Goal: Transaction & Acquisition: Purchase product/service

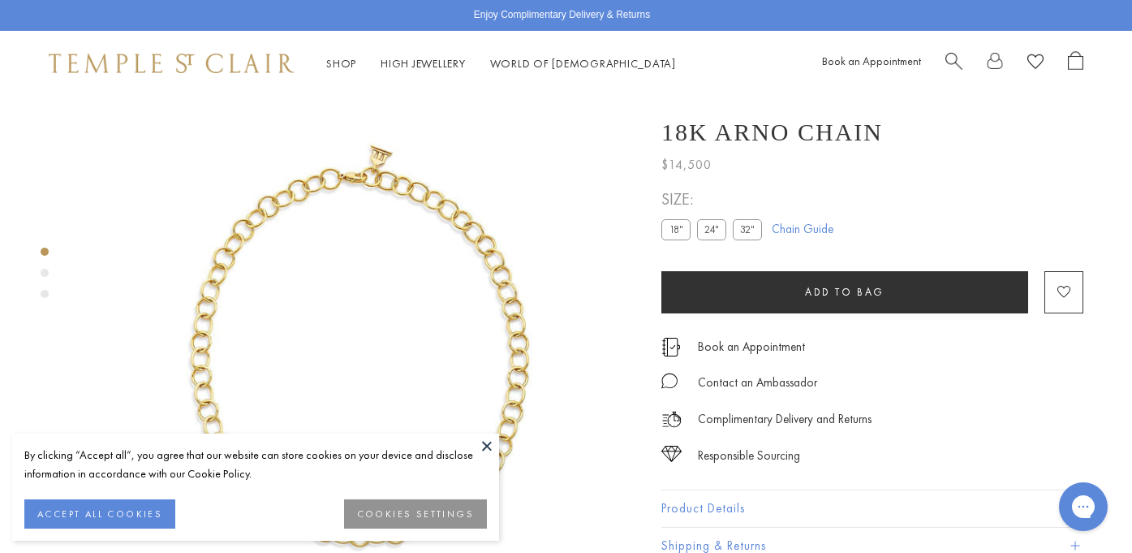
scroll to position [24, 0]
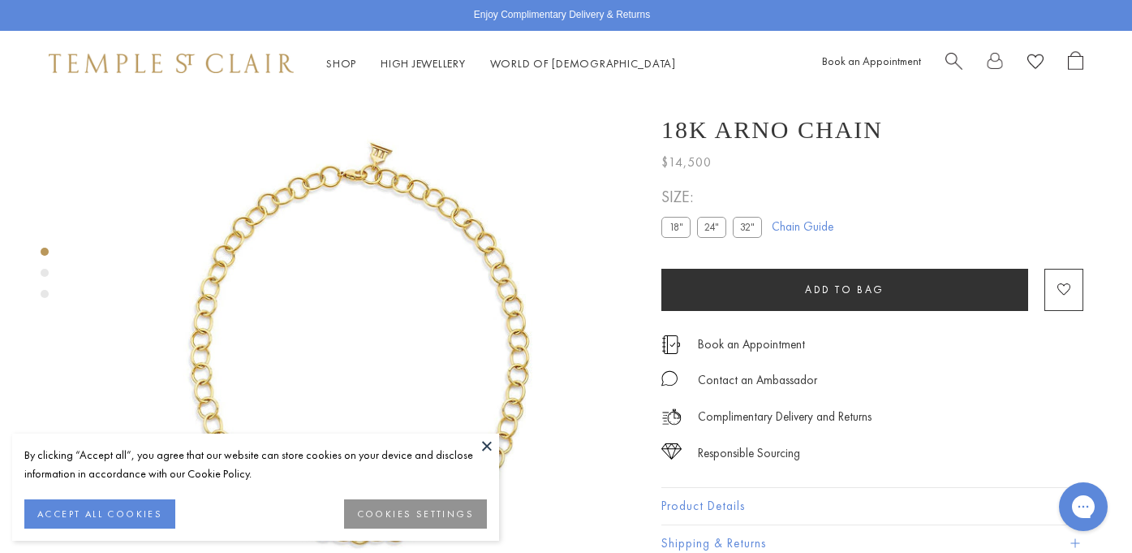
click at [741, 227] on label "32"" at bounding box center [747, 227] width 29 height 20
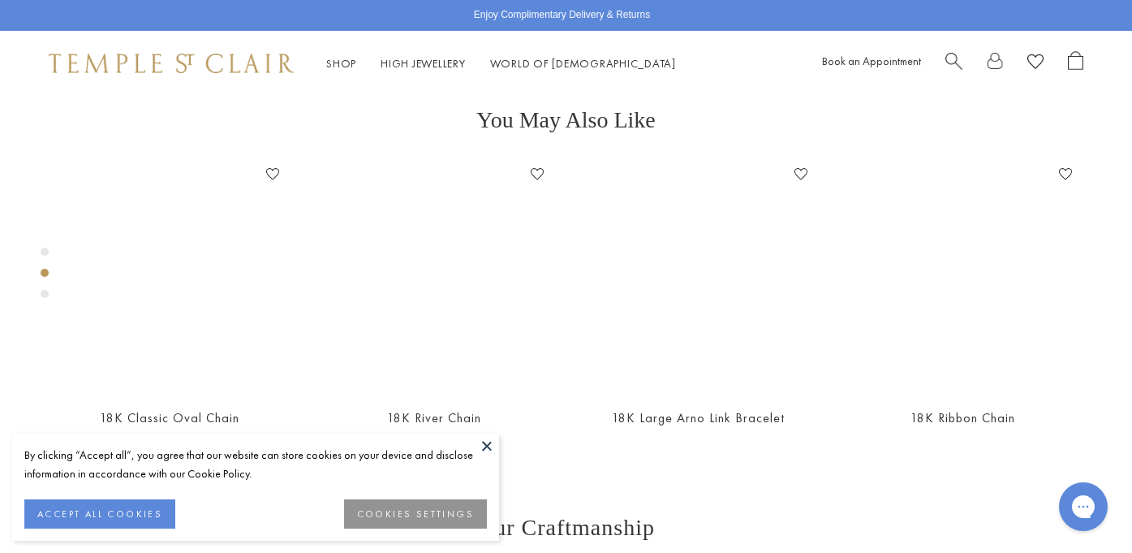
scroll to position [649, 0]
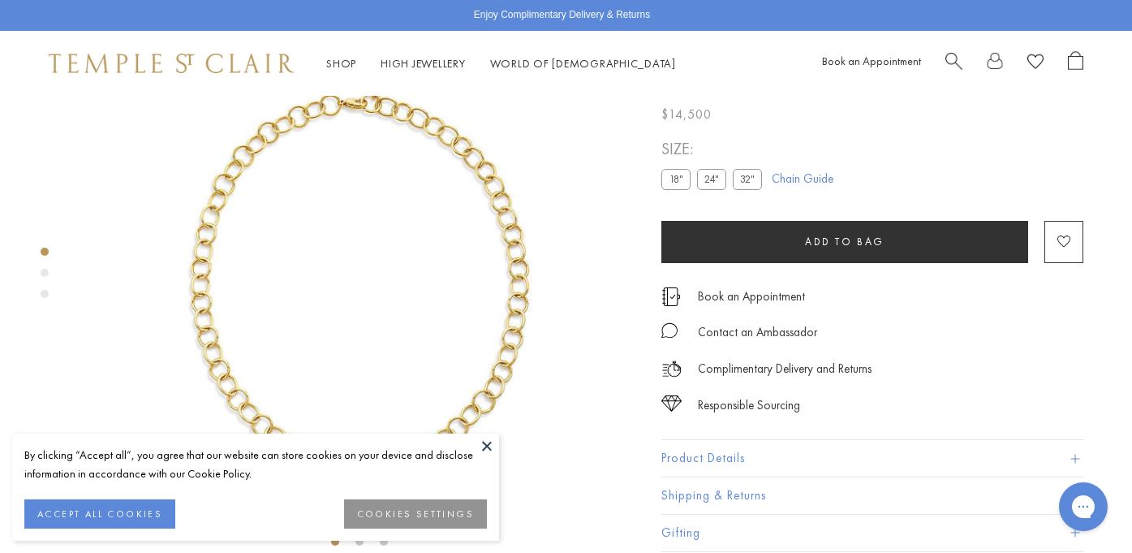
click at [513, 338] on img at bounding box center [359, 278] width 556 height 556
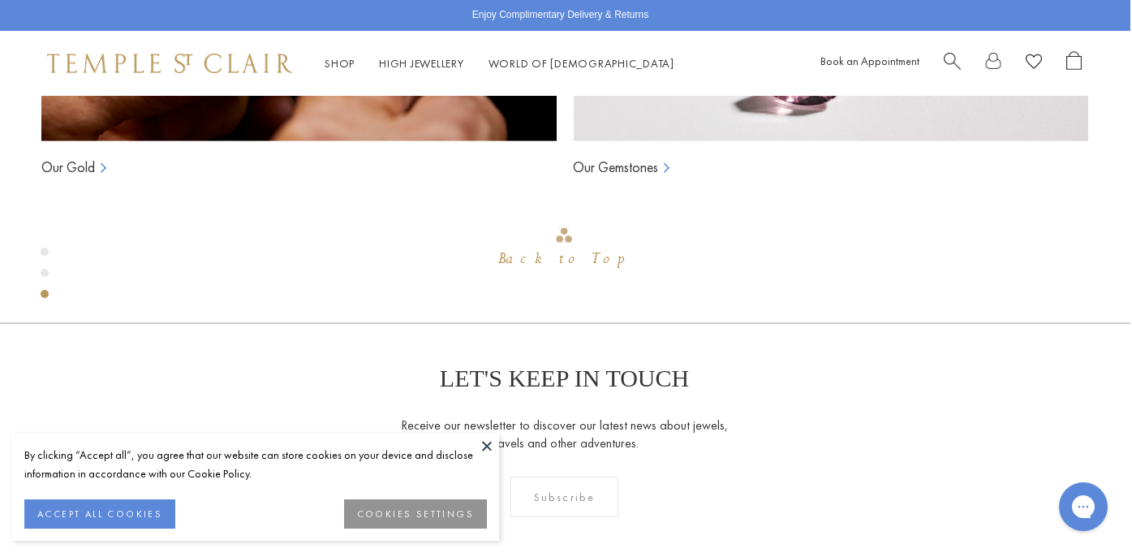
scroll to position [96, 2]
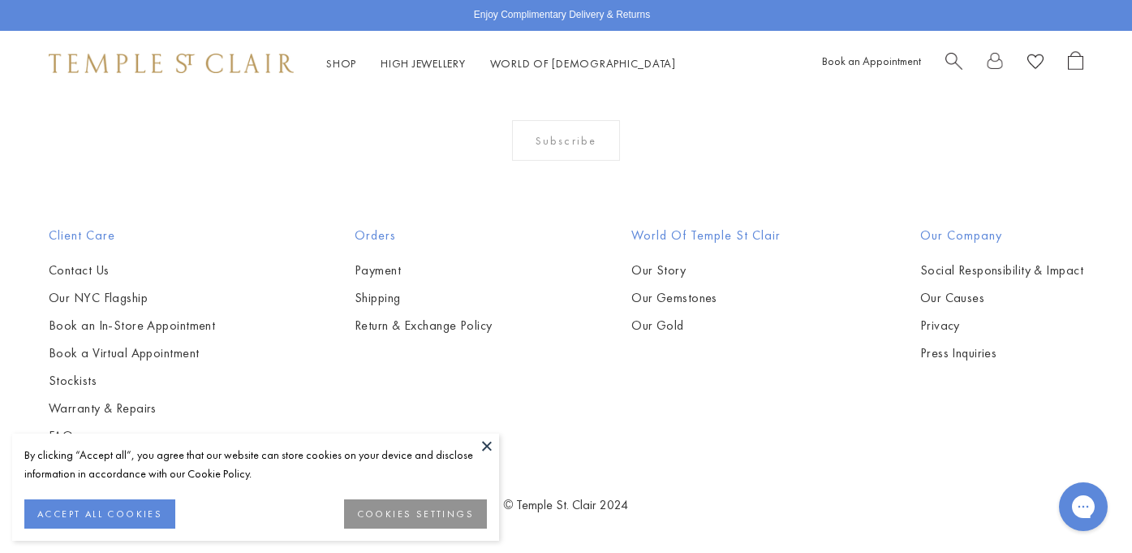
scroll to position [1727, 0]
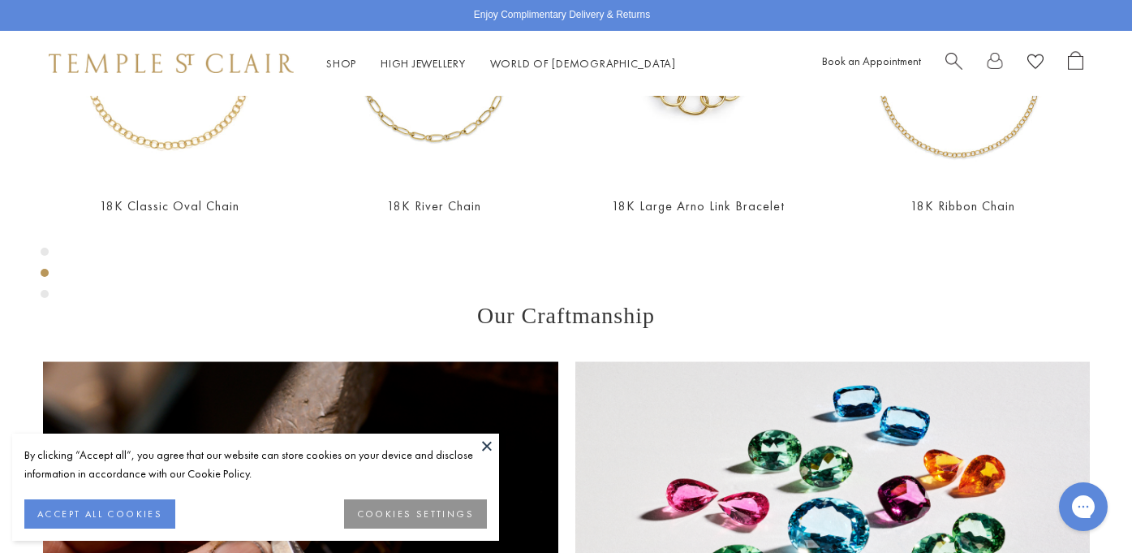
scroll to position [834, 0]
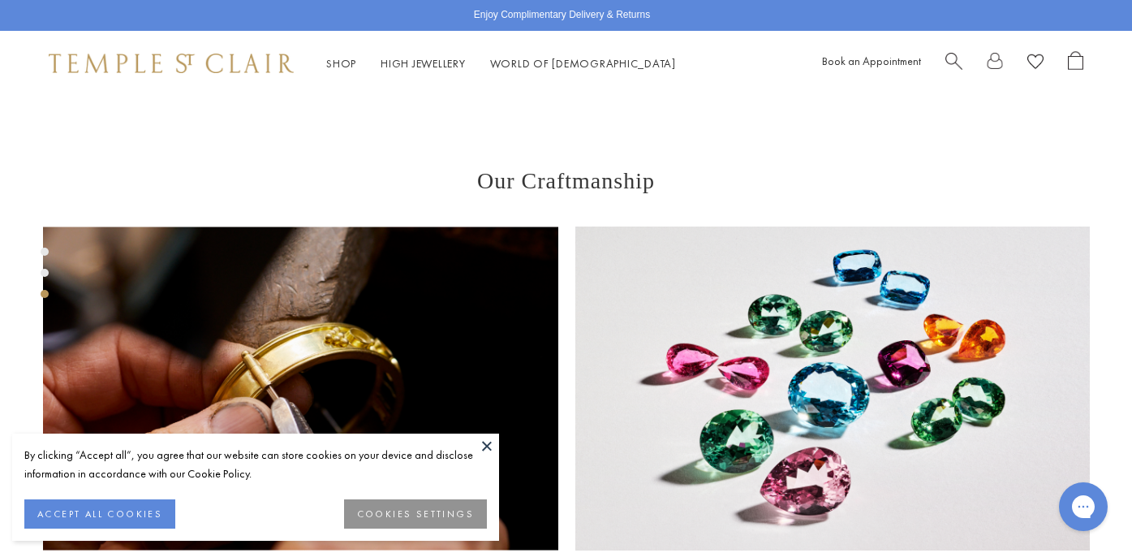
scroll to position [1202, 0]
